Goal: Information Seeking & Learning: Learn about a topic

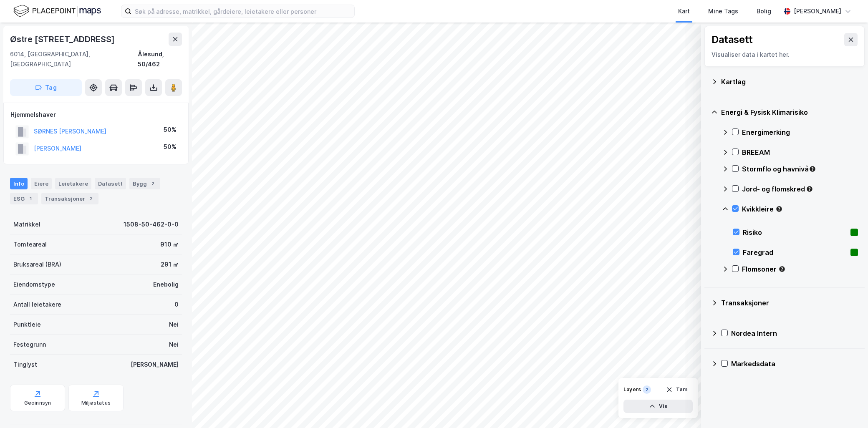
click at [677, 389] on button "Tøm" at bounding box center [677, 389] width 32 height 13
click at [181, 14] on input at bounding box center [242, 11] width 223 height 13
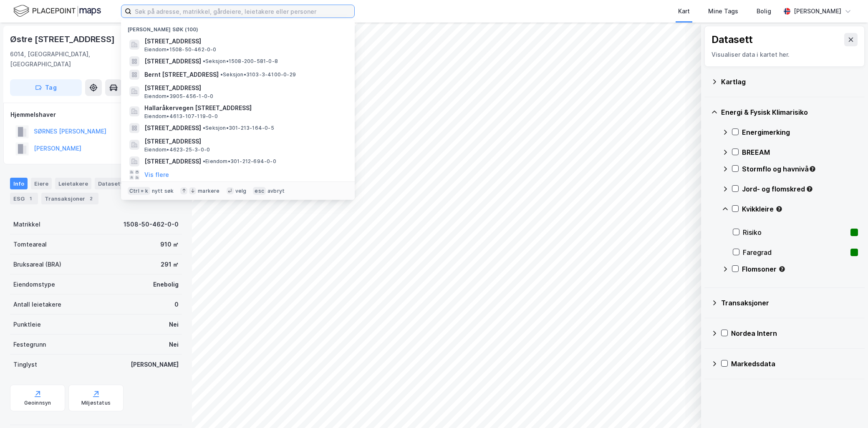
paste input "301-39/297/0/0"
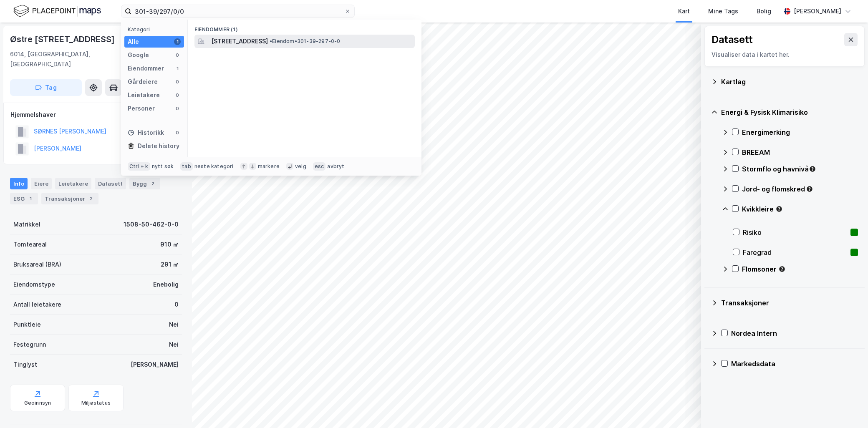
click at [268, 40] on span "Damkroken 1, 0373, OSLO, OSLO" at bounding box center [239, 41] width 57 height 10
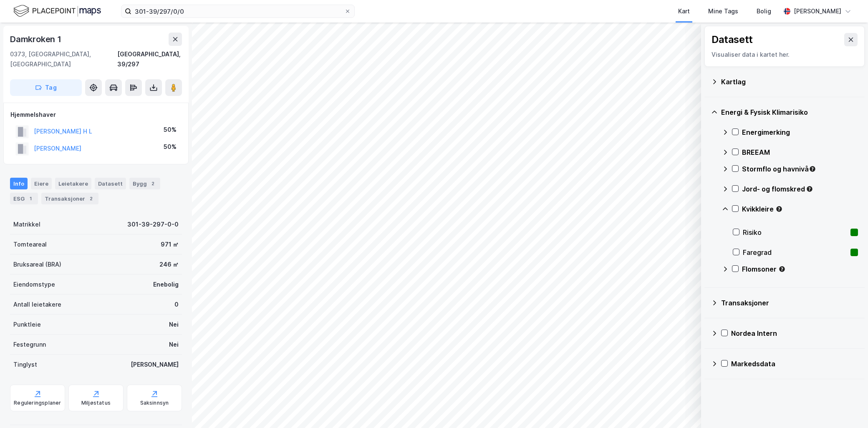
click at [713, 81] on icon at bounding box center [714, 81] width 7 height 7
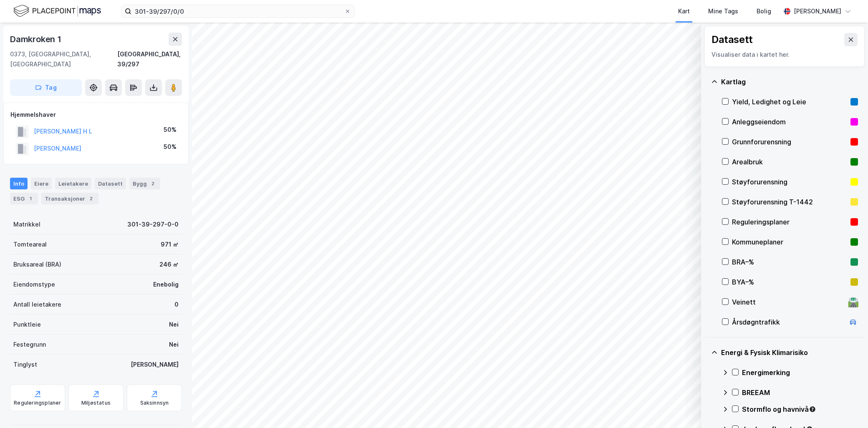
click at [745, 138] on div "Grunnforurensning" at bounding box center [789, 142] width 115 height 10
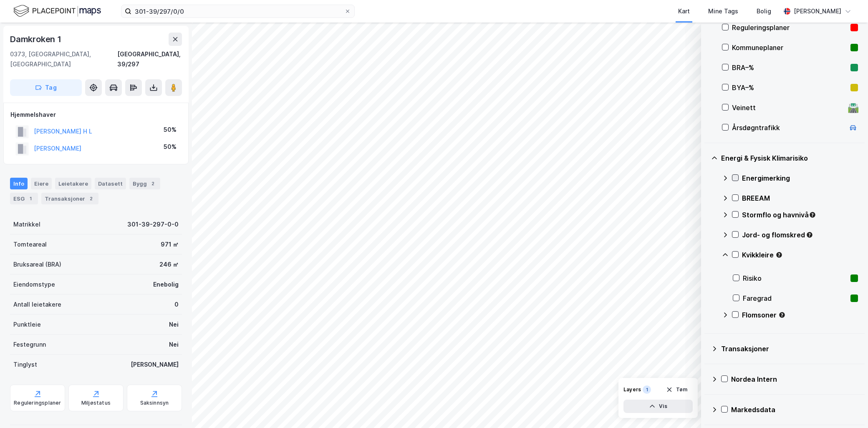
click at [736, 177] on icon at bounding box center [735, 178] width 5 height 3
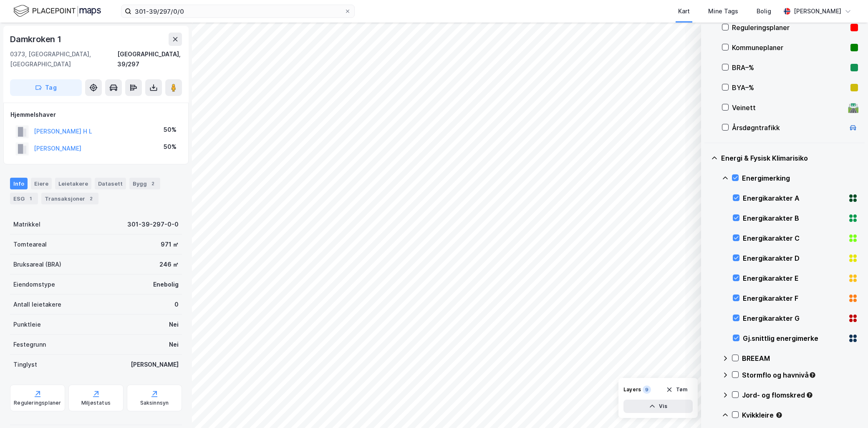
click at [716, 157] on icon at bounding box center [714, 158] width 7 height 7
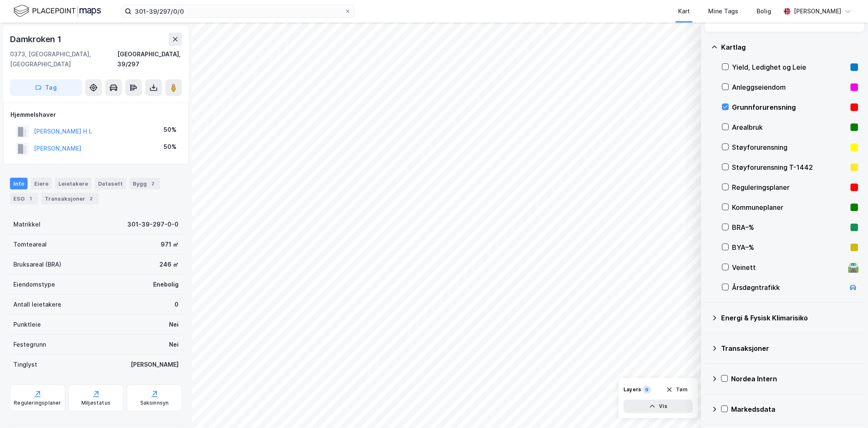
scroll to position [34, 0]
click at [716, 317] on icon at bounding box center [714, 318] width 7 height 7
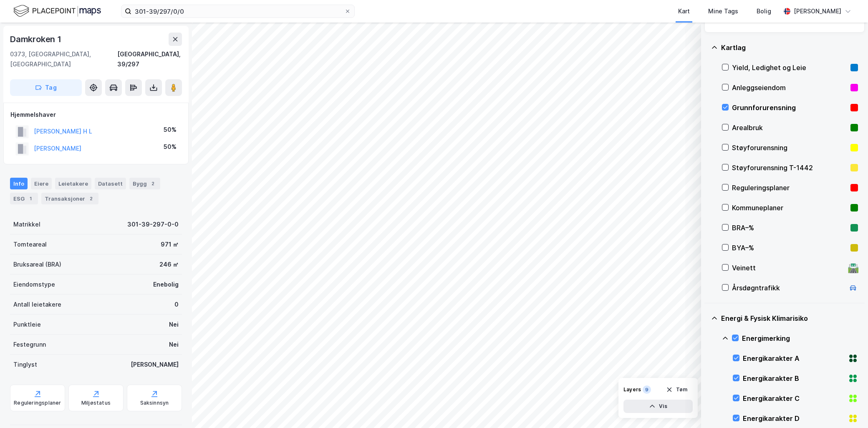
click at [723, 335] on icon at bounding box center [725, 338] width 7 height 7
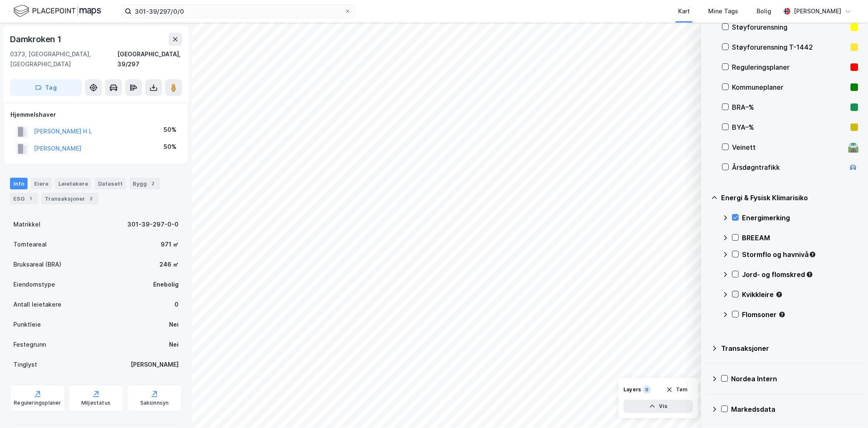
click at [734, 293] on icon at bounding box center [736, 294] width 6 height 6
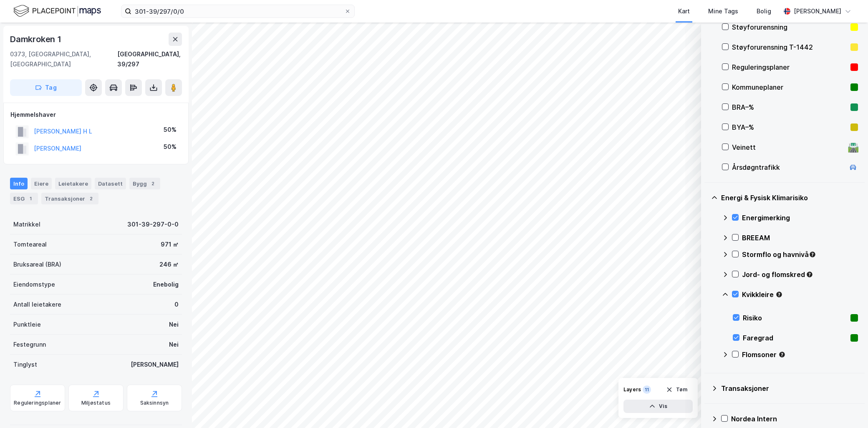
click at [726, 293] on icon at bounding box center [725, 294] width 5 height 3
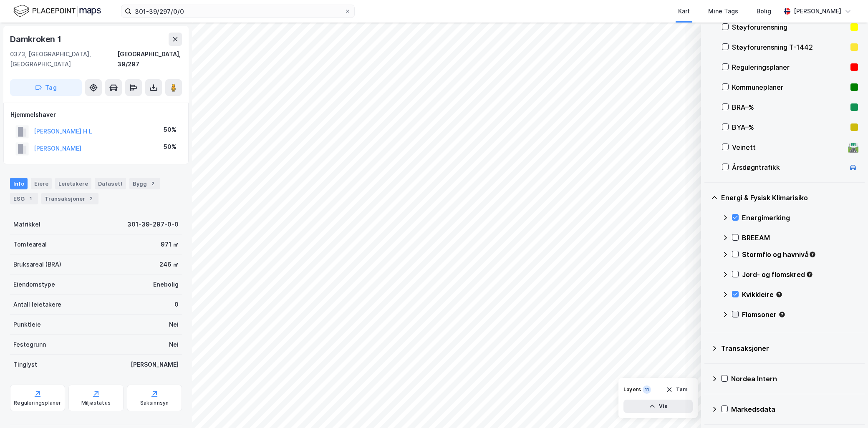
click at [736, 314] on icon at bounding box center [736, 314] width 6 height 6
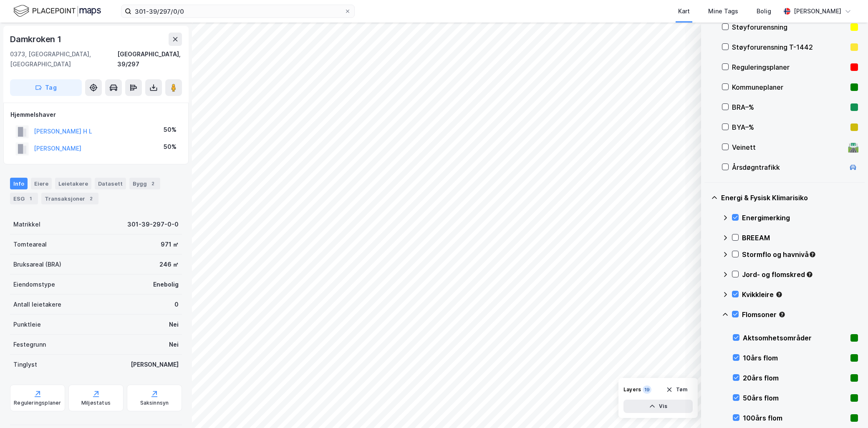
click at [724, 313] on icon at bounding box center [725, 314] width 7 height 7
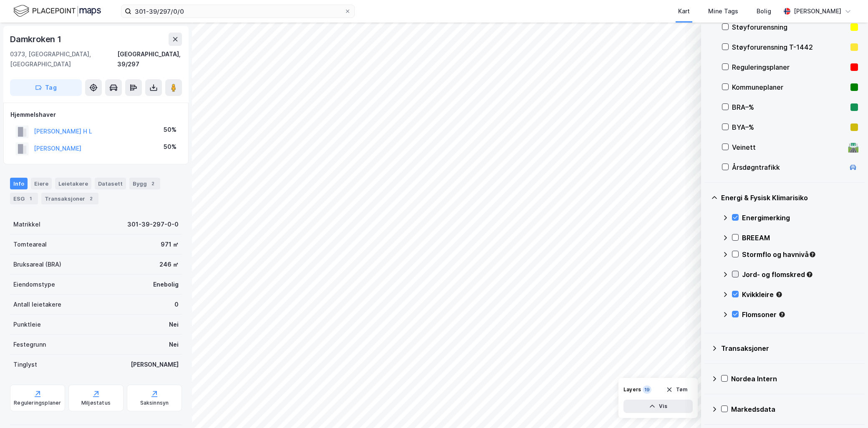
click at [736, 276] on icon at bounding box center [736, 274] width 6 height 6
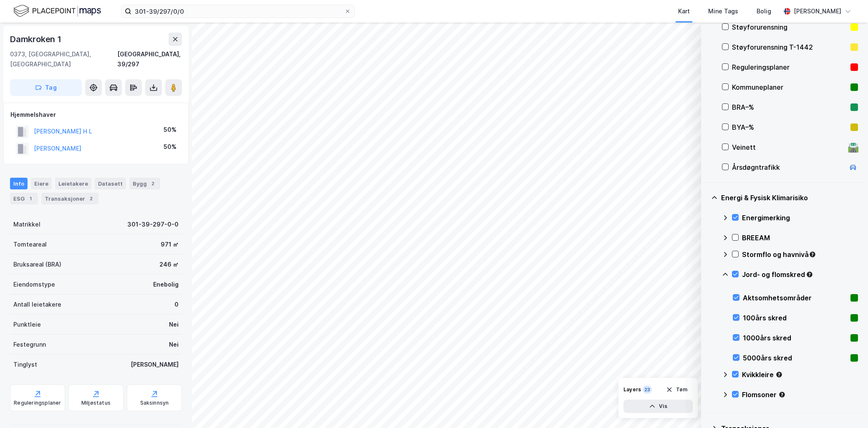
click at [724, 273] on icon at bounding box center [725, 274] width 7 height 7
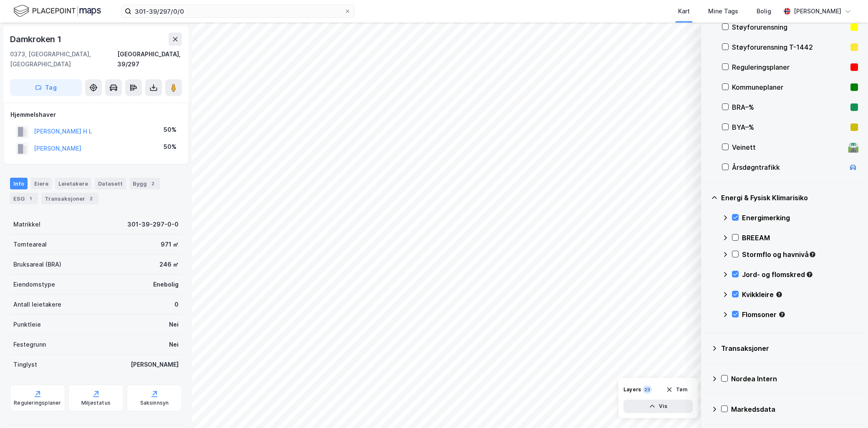
click at [735, 250] on div "Stormflo og havnivå" at bounding box center [790, 258] width 136 height 20
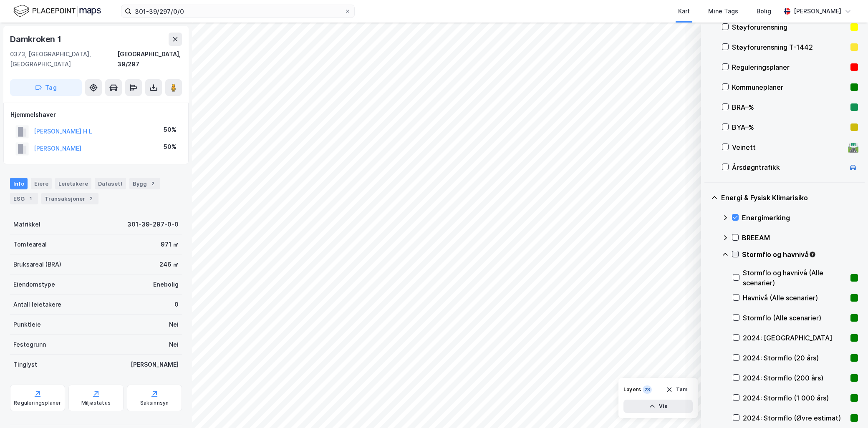
click at [736, 255] on icon at bounding box center [736, 254] width 6 height 6
click at [724, 253] on icon at bounding box center [725, 254] width 7 height 7
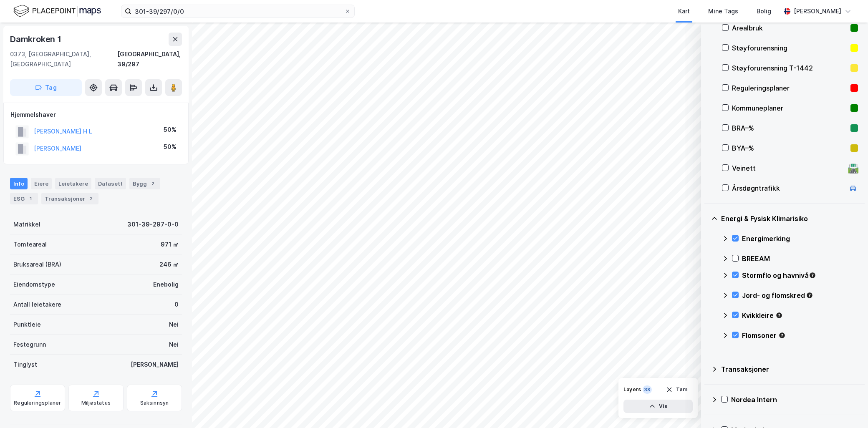
scroll to position [50, 0]
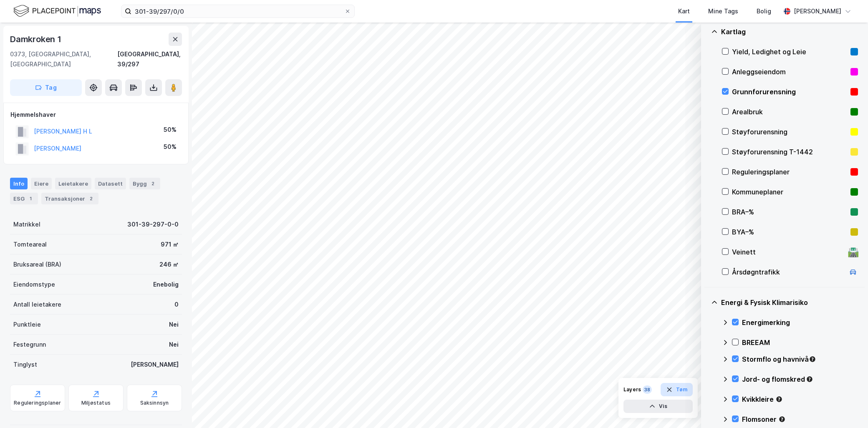
click at [675, 390] on button "Tøm" at bounding box center [677, 389] width 32 height 13
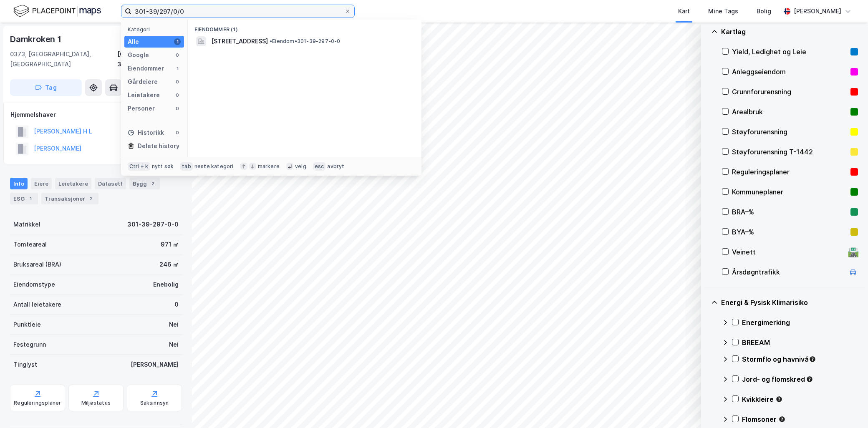
drag, startPoint x: 186, startPoint y: 6, endPoint x: 128, endPoint y: 11, distance: 57.8
click at [128, 11] on label "301-39/297/0/0" at bounding box center [238, 11] width 234 height 13
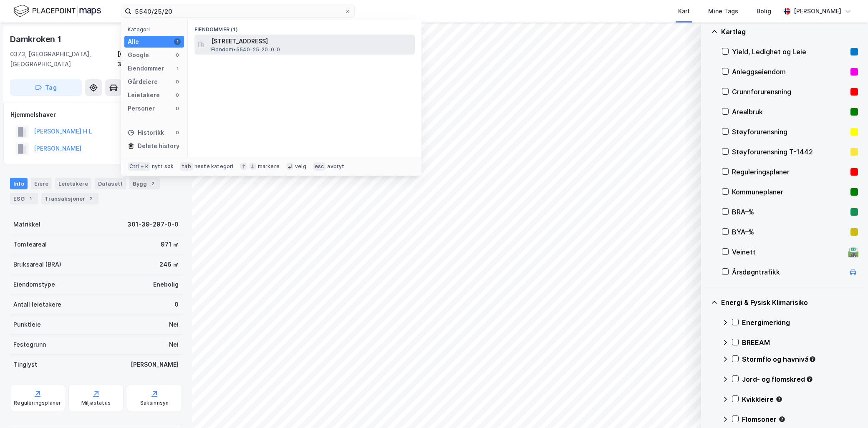
click at [255, 44] on span "Kåfjorddalsveien 680, 9147, BIRTAVARRE, KÅFJORD" at bounding box center [311, 41] width 200 height 10
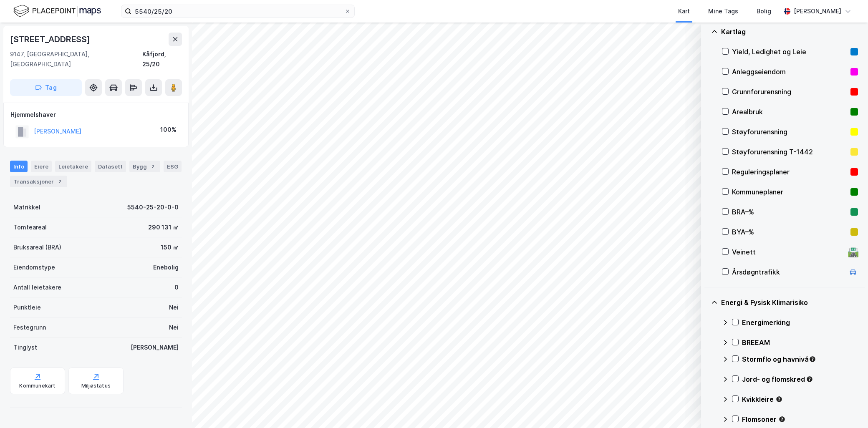
click at [785, 94] on div "Grunnforurensning" at bounding box center [789, 92] width 115 height 10
click at [737, 321] on icon at bounding box center [736, 322] width 6 height 6
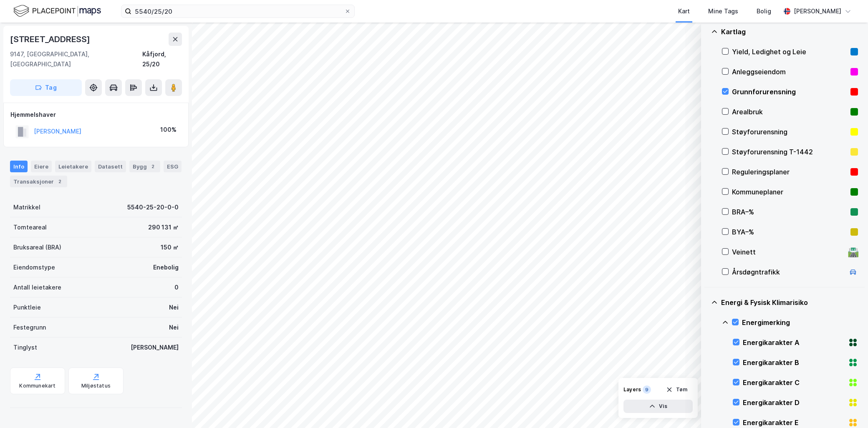
click at [727, 324] on icon at bounding box center [725, 322] width 7 height 7
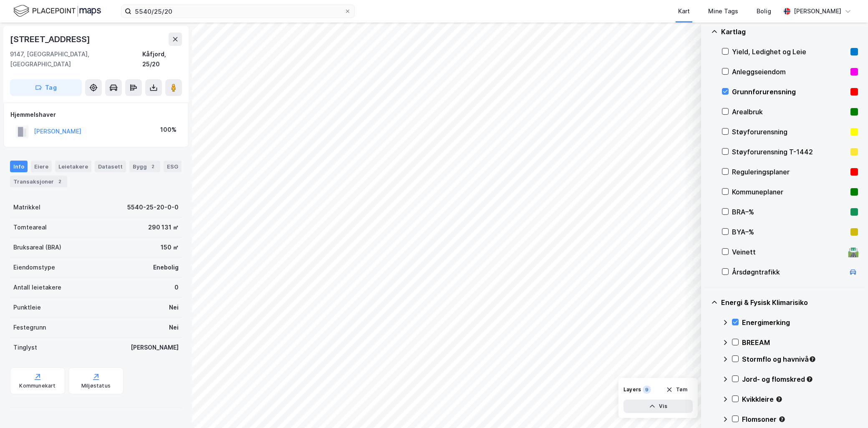
scroll to position [155, 0]
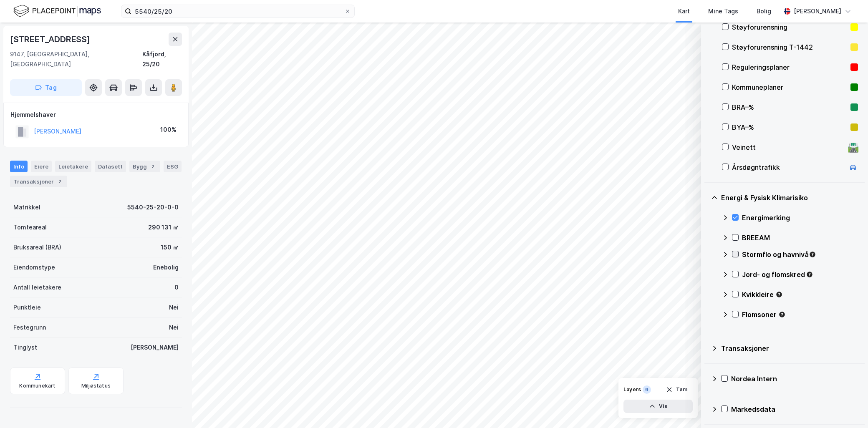
click at [736, 253] on icon at bounding box center [736, 254] width 6 height 6
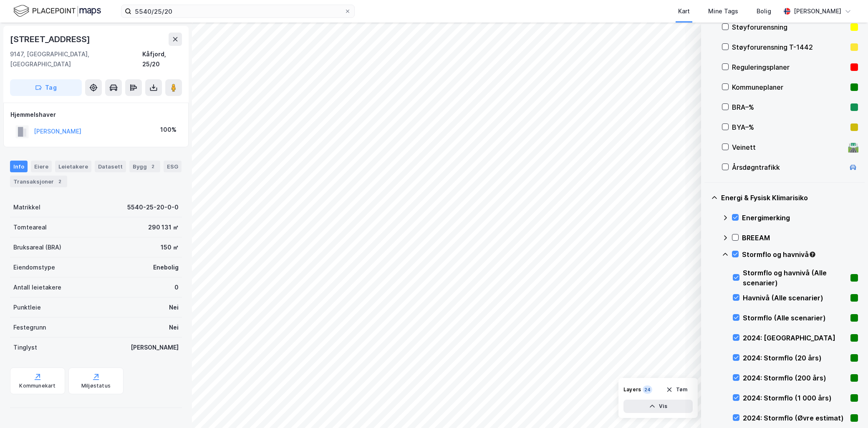
click at [725, 253] on icon at bounding box center [725, 254] width 7 height 7
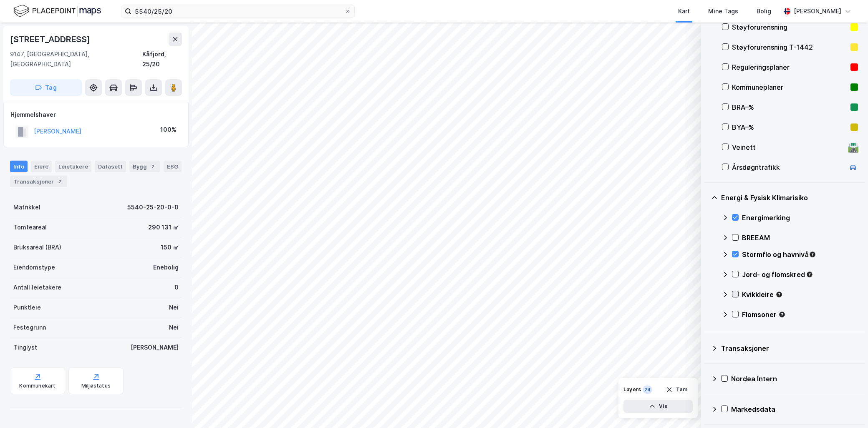
click at [738, 292] on icon at bounding box center [736, 294] width 6 height 6
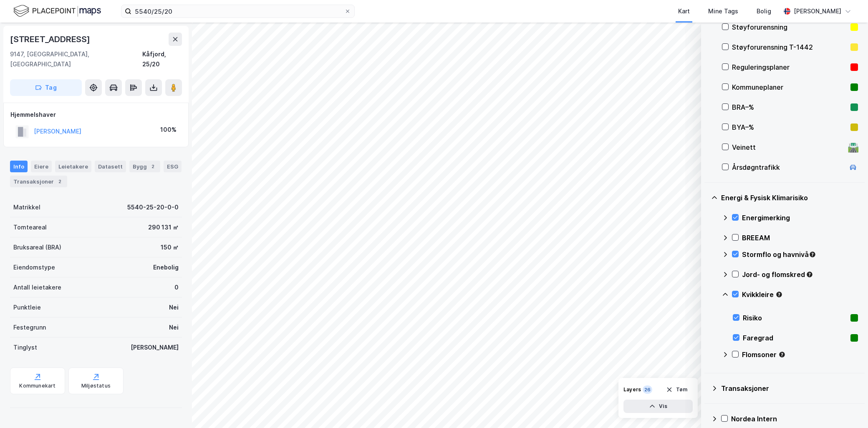
click at [724, 293] on icon at bounding box center [725, 294] width 7 height 7
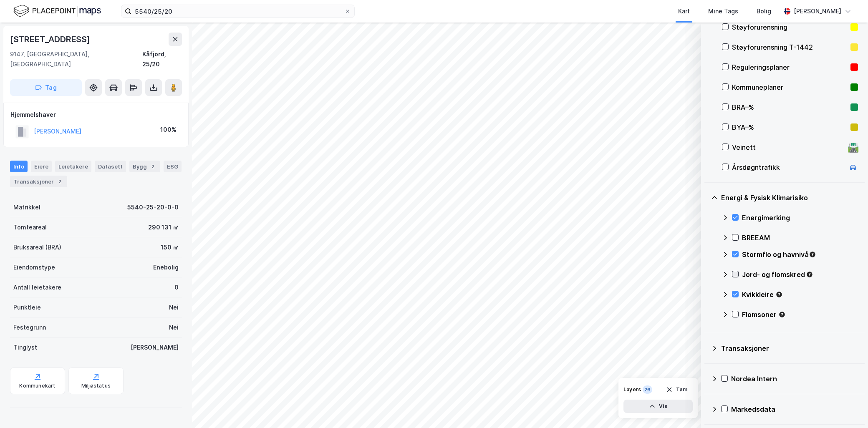
click at [736, 274] on icon at bounding box center [736, 274] width 6 height 6
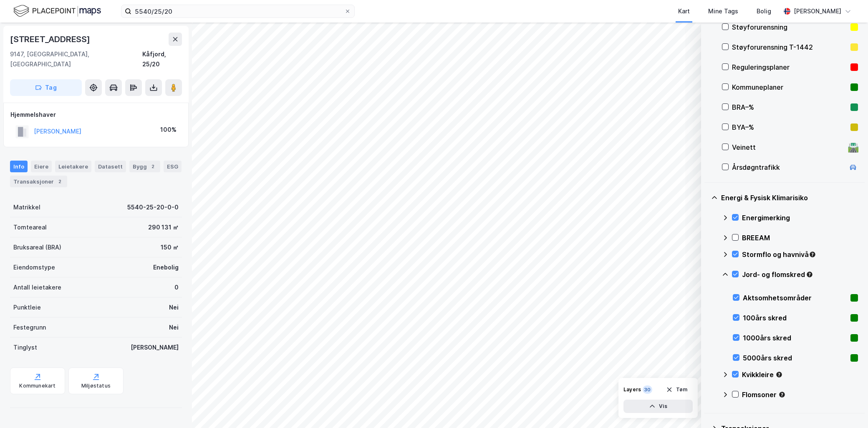
click at [725, 273] on icon at bounding box center [725, 274] width 7 height 7
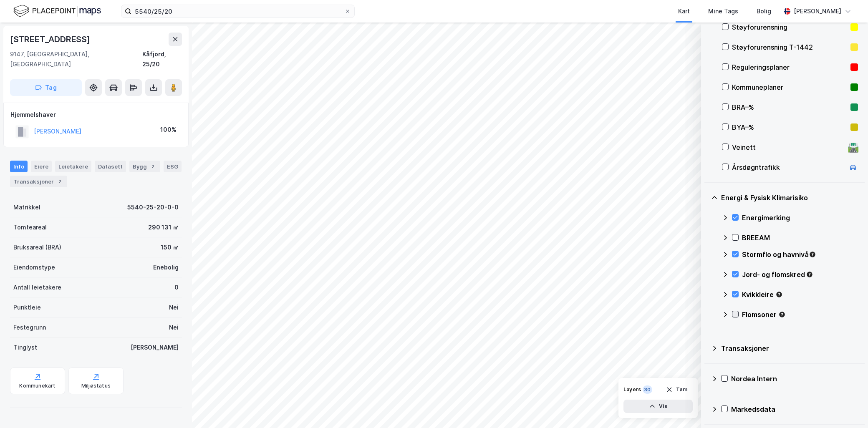
click at [736, 314] on icon at bounding box center [735, 314] width 5 height 3
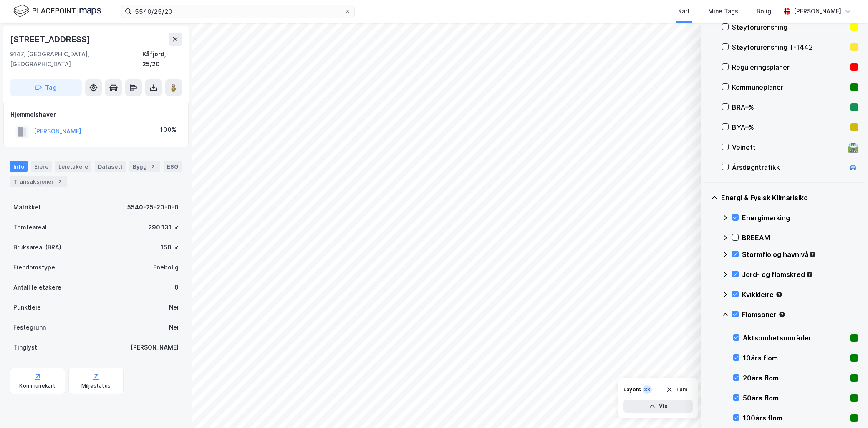
click at [726, 314] on icon at bounding box center [725, 314] width 5 height 3
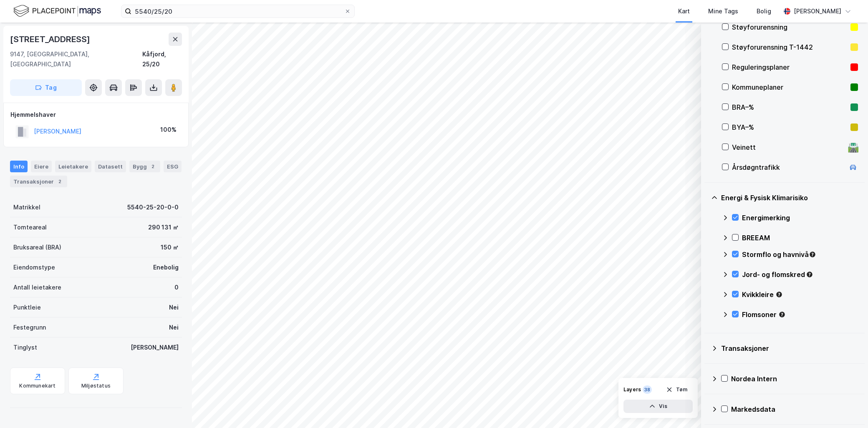
scroll to position [52, 0]
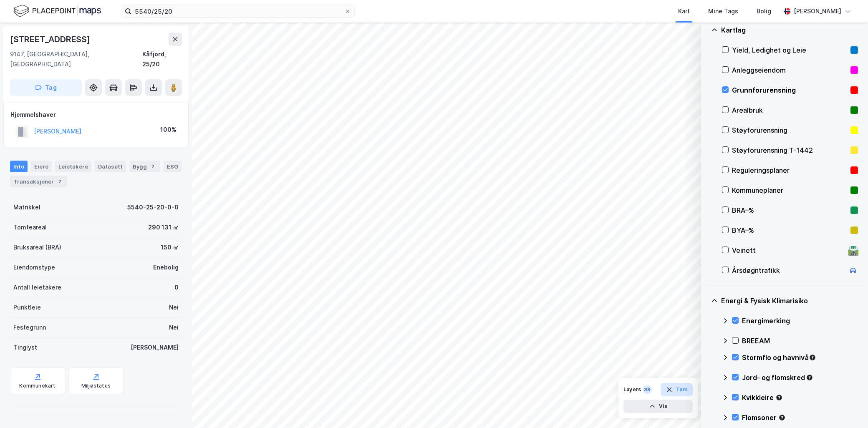
click at [673, 389] on icon "button" at bounding box center [669, 390] width 7 height 7
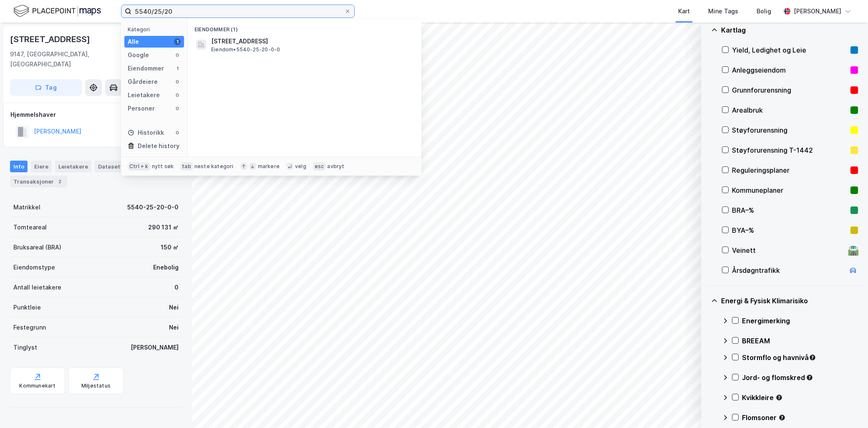
drag, startPoint x: 172, startPoint y: 14, endPoint x: 122, endPoint y: 17, distance: 50.2
click at [122, 17] on label "5540/25/20" at bounding box center [238, 11] width 234 height 13
paste input "4601-162/235/0/"
type input "4601-162/235/0/0"
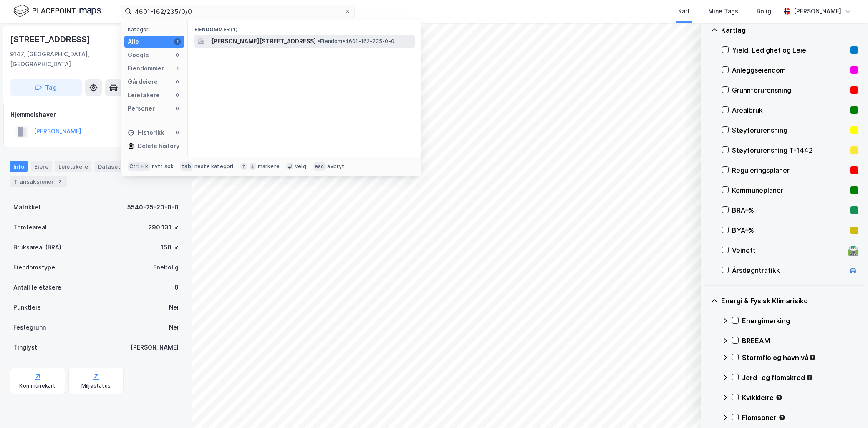
click at [297, 42] on span "Jonas Lies vei 1, 5053, BERGEN, BERGEN" at bounding box center [263, 41] width 105 height 10
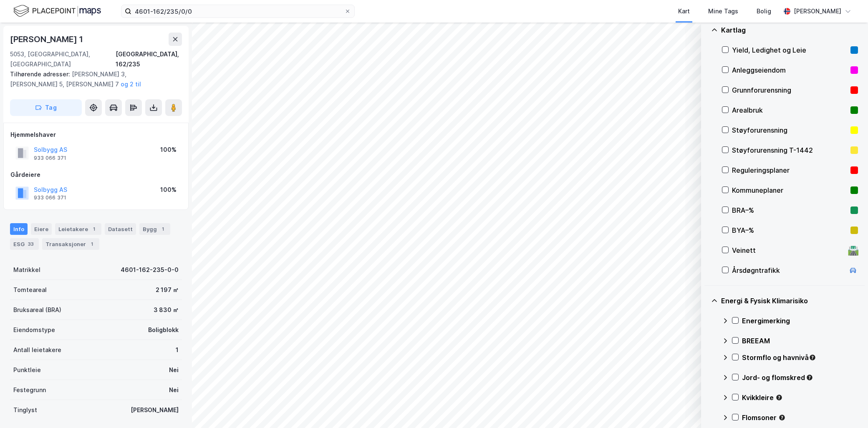
click at [206, 18] on div "4601-162/235/0/0 Kart Mine Tags Bolig Hilde Martinsen" at bounding box center [434, 11] width 868 height 23
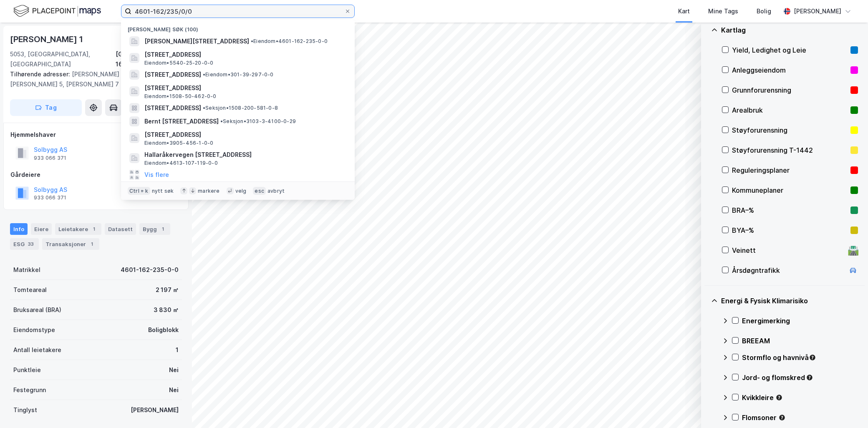
click at [207, 13] on input "4601-162/235/0/0" at bounding box center [237, 11] width 213 height 13
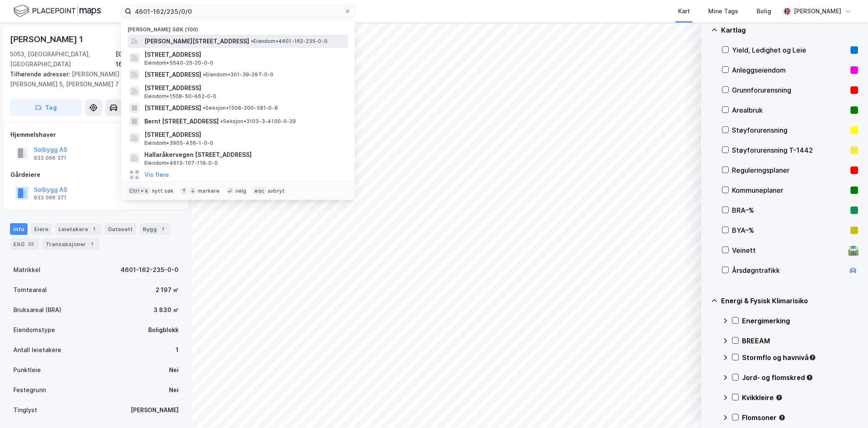
click at [198, 35] on div "Jonas Lies vei 1, 5053, BERGEN, BERGEN • Eiendom • 4601-162-235-0-0" at bounding box center [238, 41] width 220 height 13
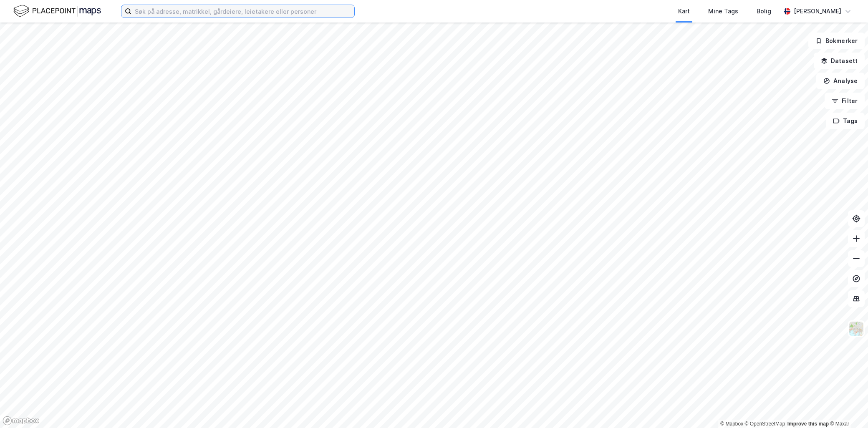
click at [200, 9] on input at bounding box center [242, 11] width 223 height 13
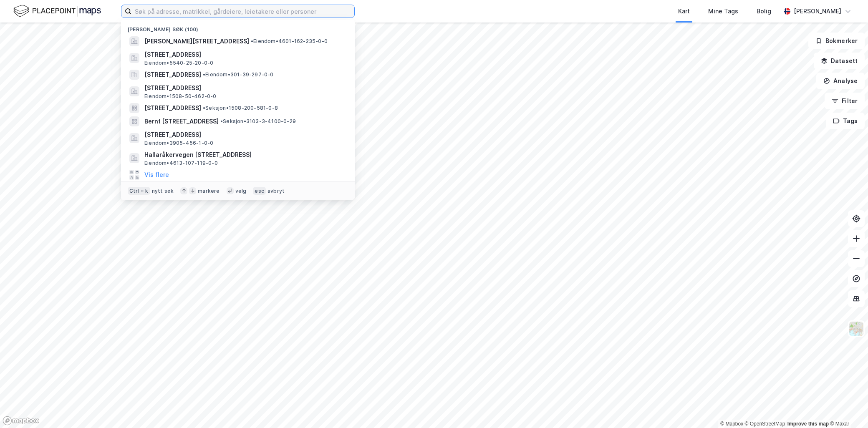
paste input "4601-162/235/0/0"
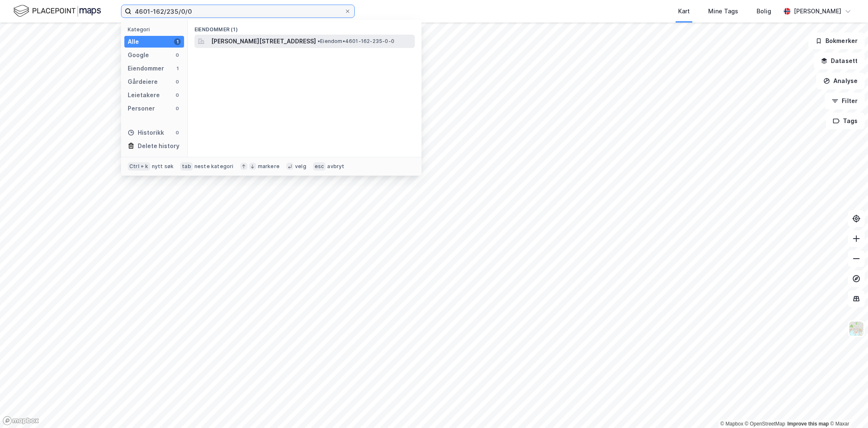
type input "4601-162/235/0/0"
click at [230, 39] on span "Jonas Lies vei 1, 5053, BERGEN, BERGEN" at bounding box center [263, 41] width 105 height 10
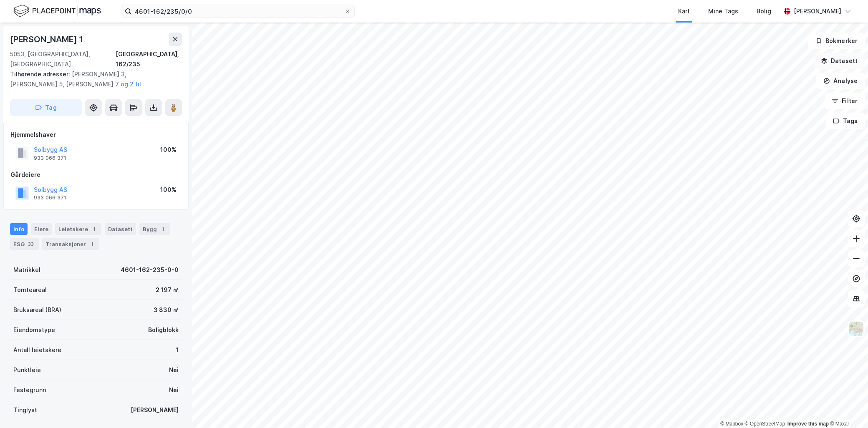
click at [833, 58] on button "Datasett" at bounding box center [839, 61] width 51 height 17
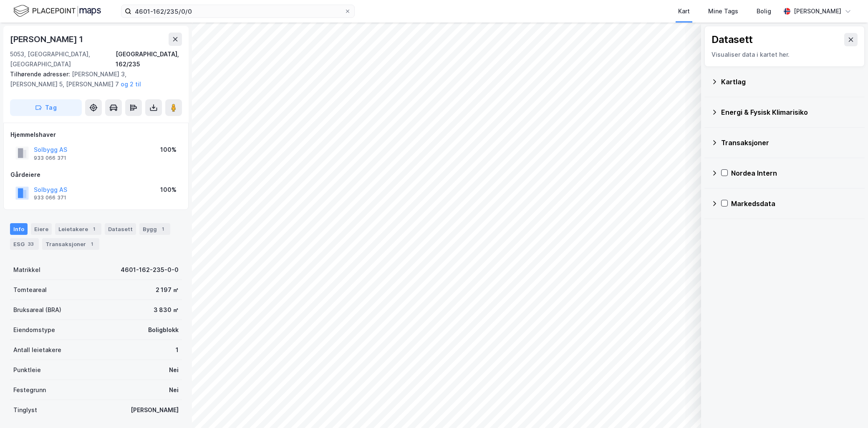
click at [716, 113] on icon at bounding box center [714, 112] width 3 height 5
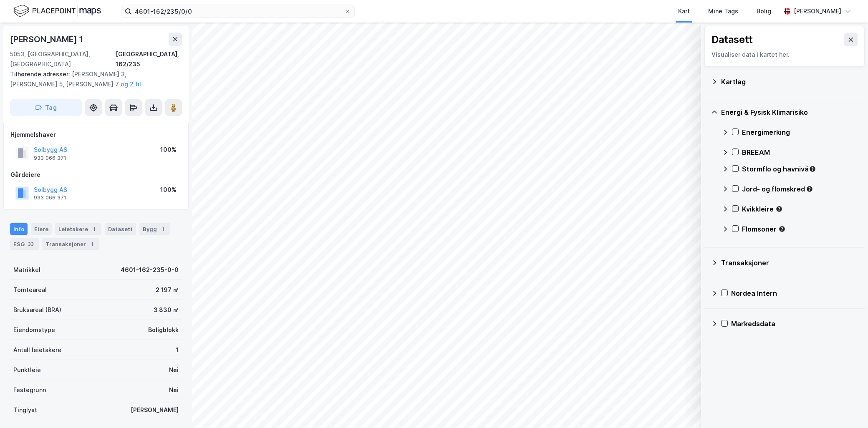
click at [735, 209] on icon at bounding box center [736, 209] width 6 height 6
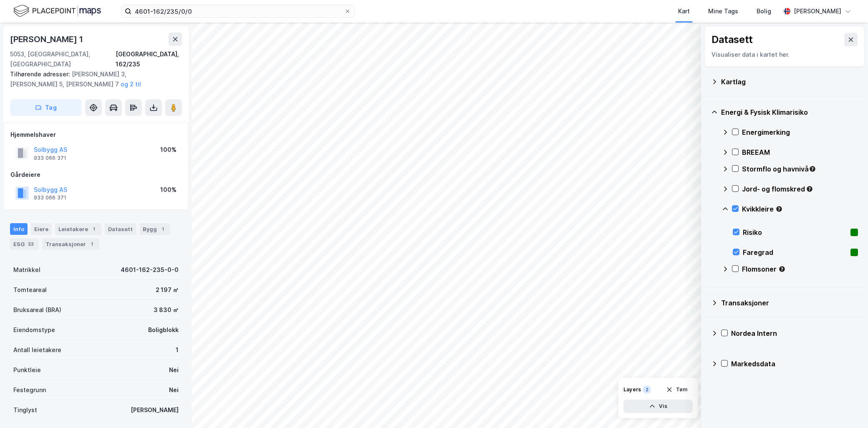
click at [727, 206] on icon at bounding box center [725, 209] width 7 height 7
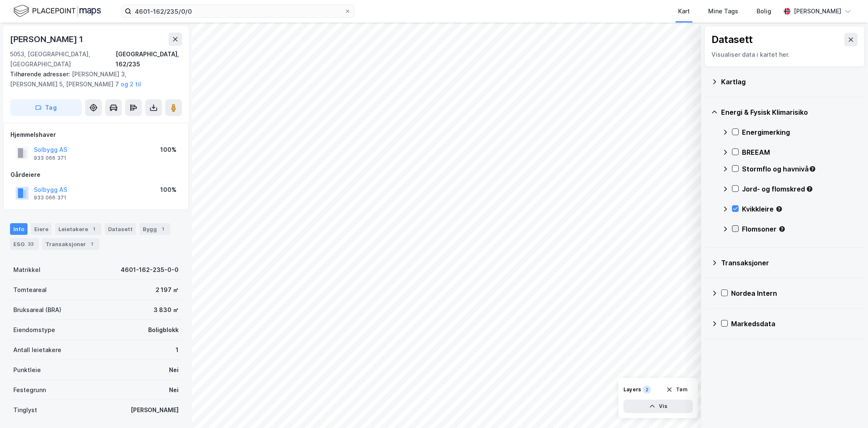
click at [736, 228] on icon at bounding box center [736, 229] width 6 height 6
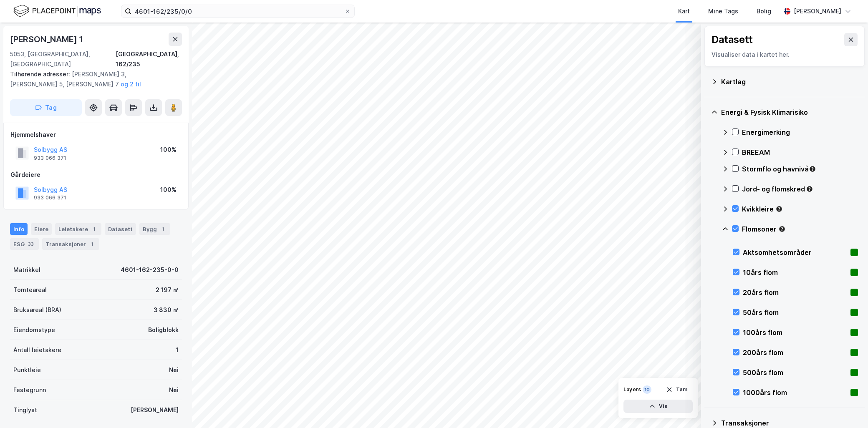
click at [727, 227] on icon at bounding box center [725, 229] width 7 height 7
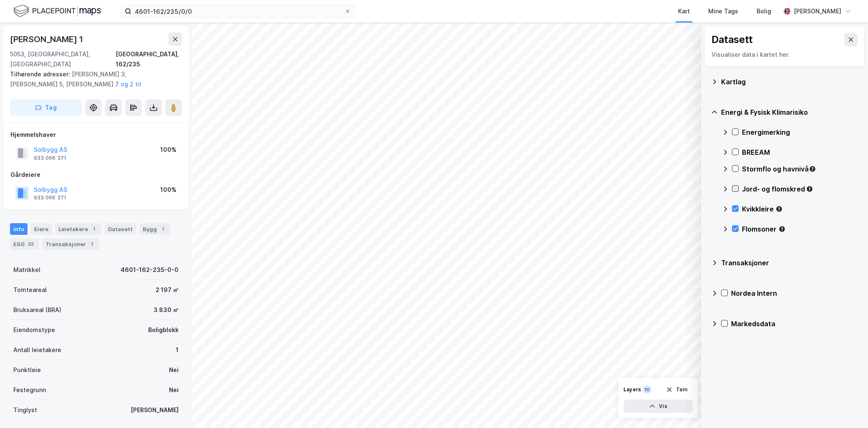
click at [736, 186] on icon at bounding box center [736, 189] width 6 height 6
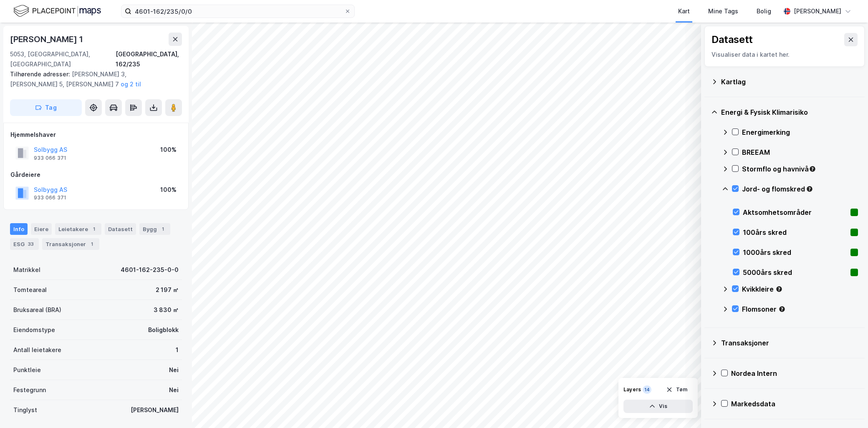
click at [723, 188] on icon at bounding box center [725, 189] width 7 height 7
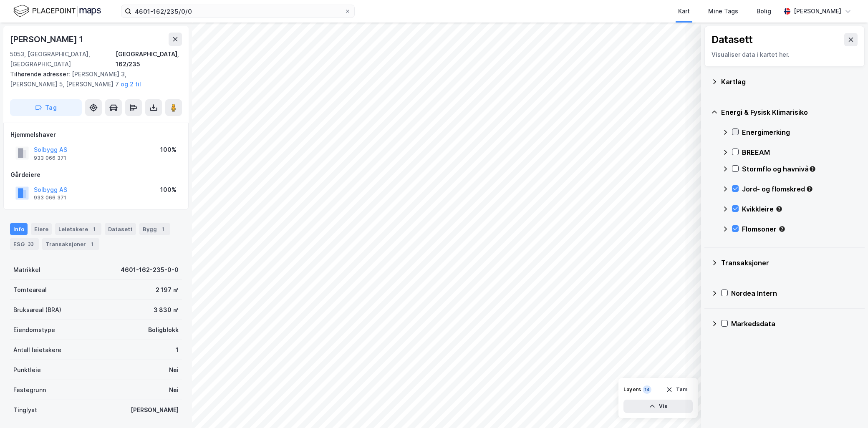
click at [737, 130] on icon at bounding box center [736, 132] width 6 height 6
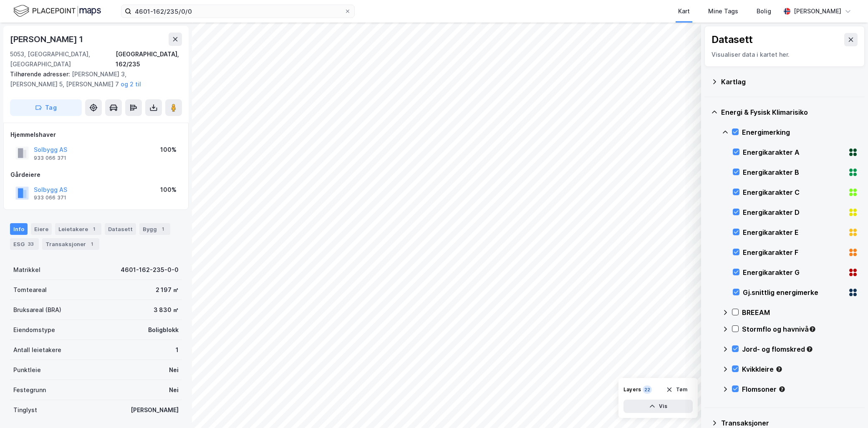
click at [725, 133] on icon at bounding box center [725, 132] width 7 height 7
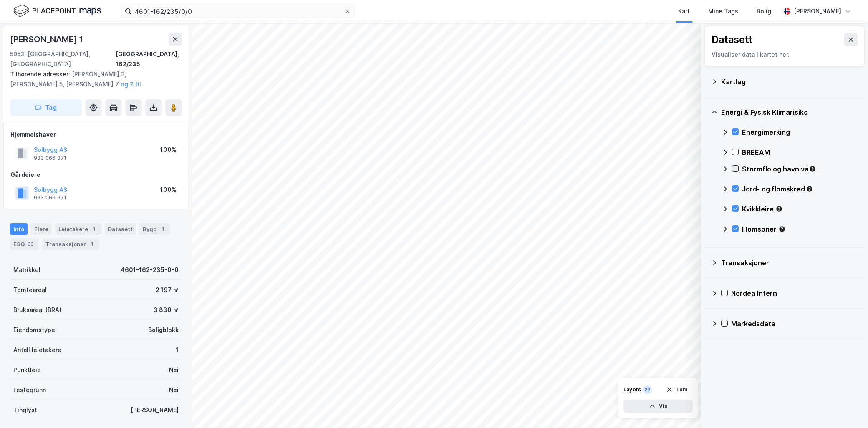
click at [736, 170] on icon at bounding box center [736, 169] width 6 height 6
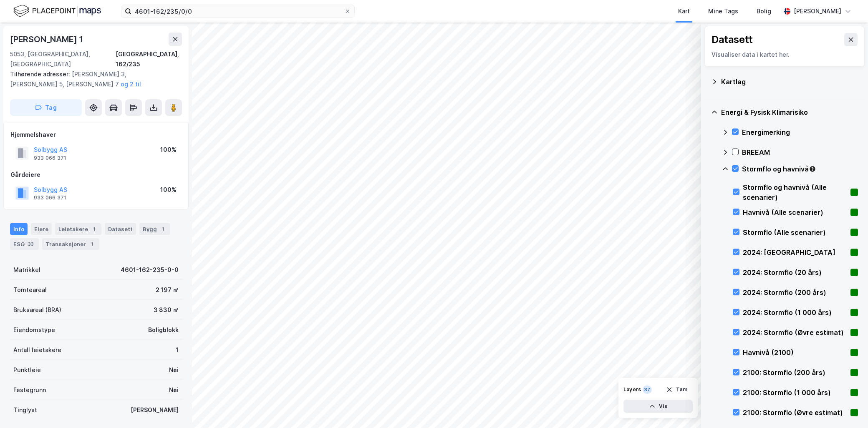
click at [725, 166] on icon at bounding box center [725, 169] width 7 height 7
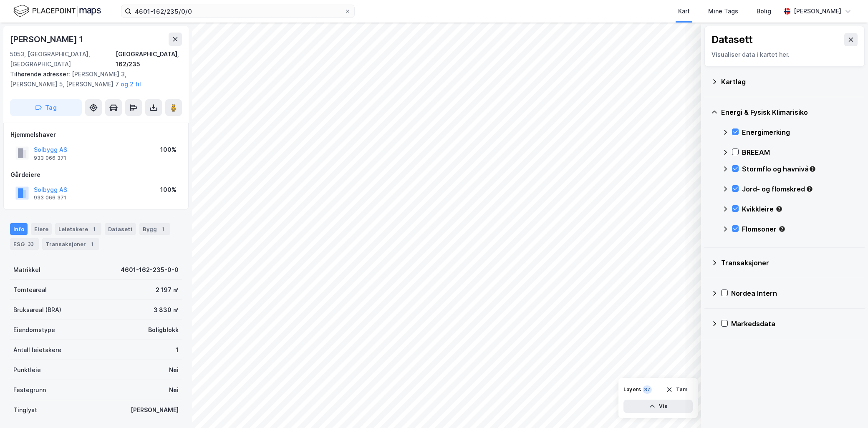
click at [716, 81] on icon at bounding box center [714, 81] width 7 height 7
